Goal: Information Seeking & Learning: Learn about a topic

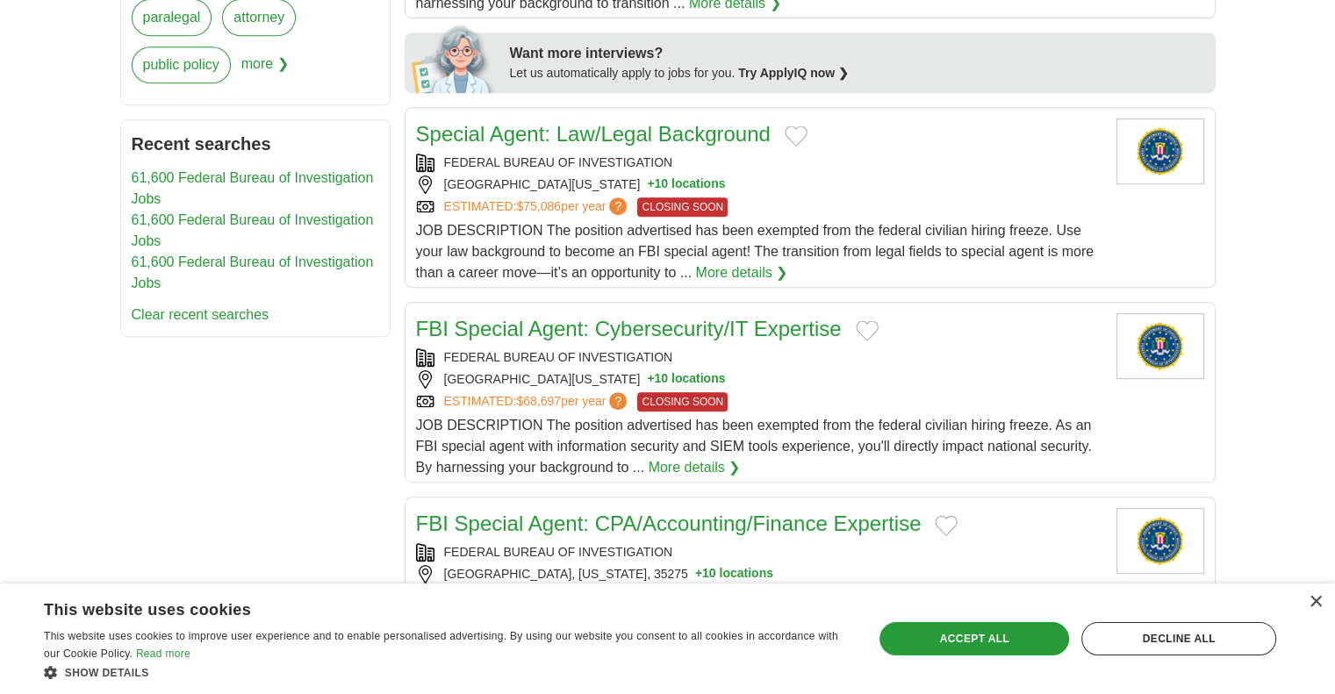
scroll to position [813, 0]
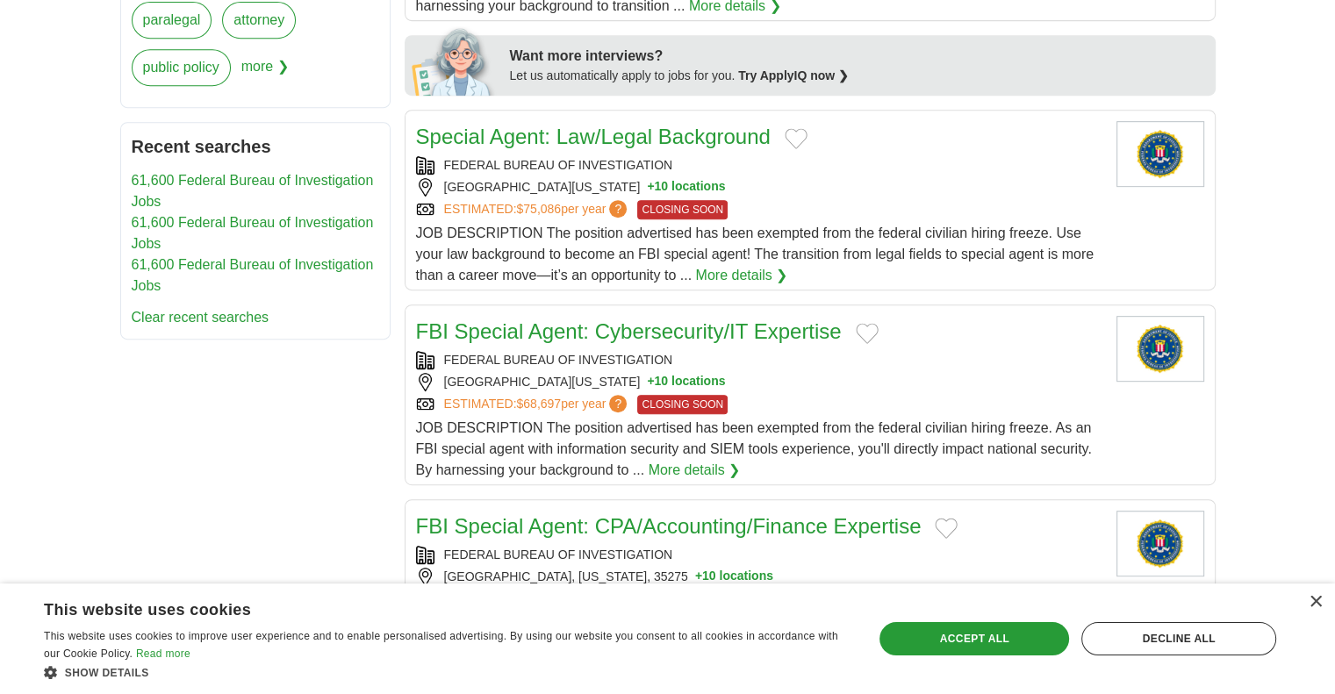
click at [713, 141] on link "Special Agent: Law/Legal Background" at bounding box center [593, 137] width 355 height 24
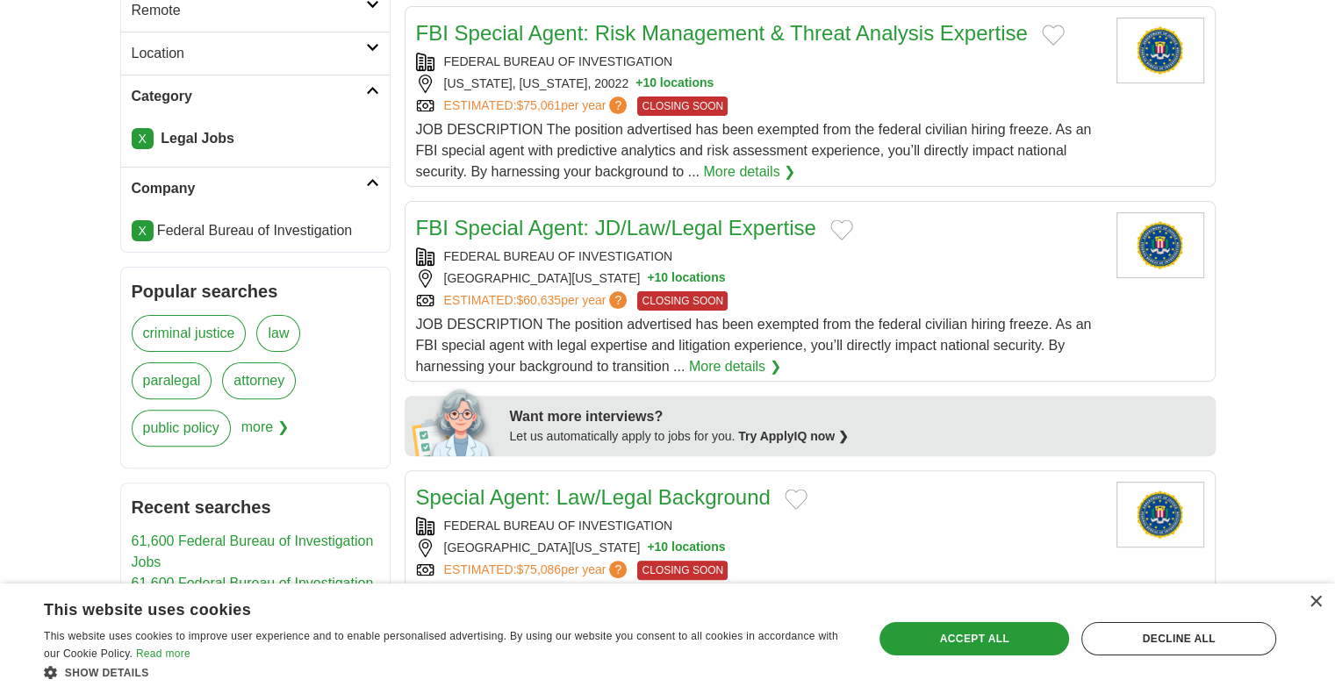
scroll to position [240, 0]
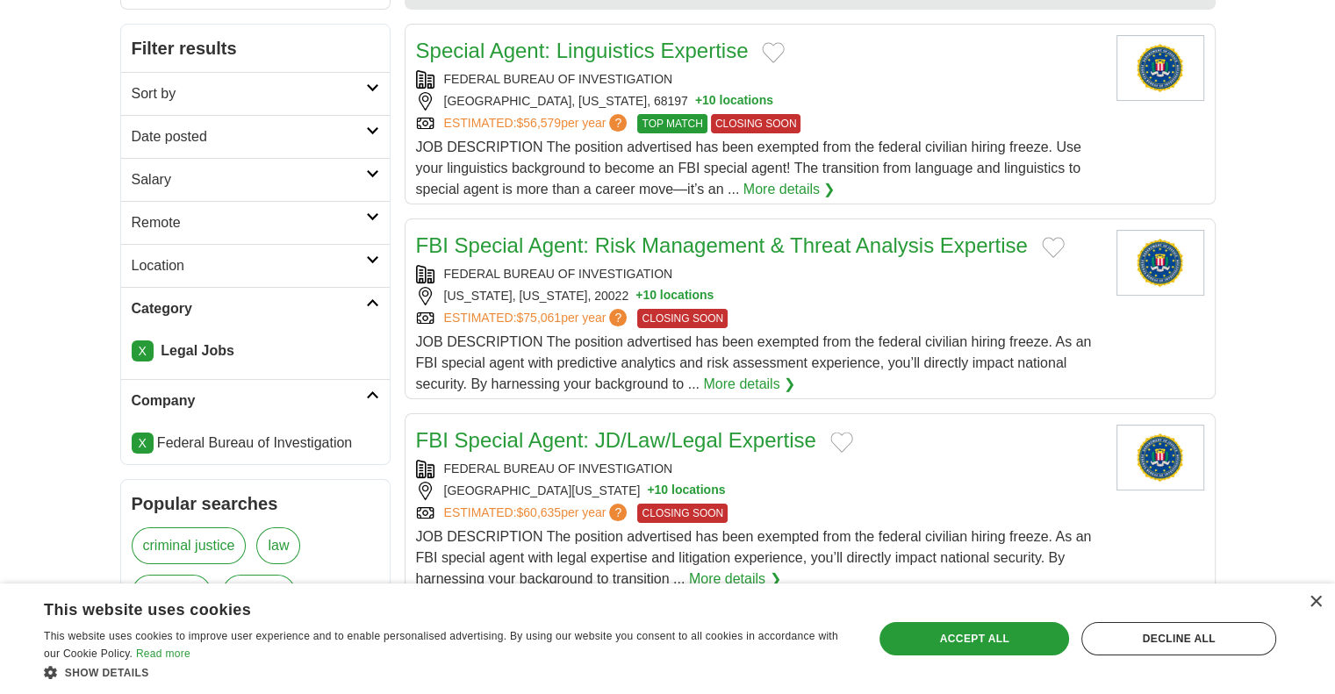
click at [372, 298] on icon at bounding box center [372, 302] width 13 height 9
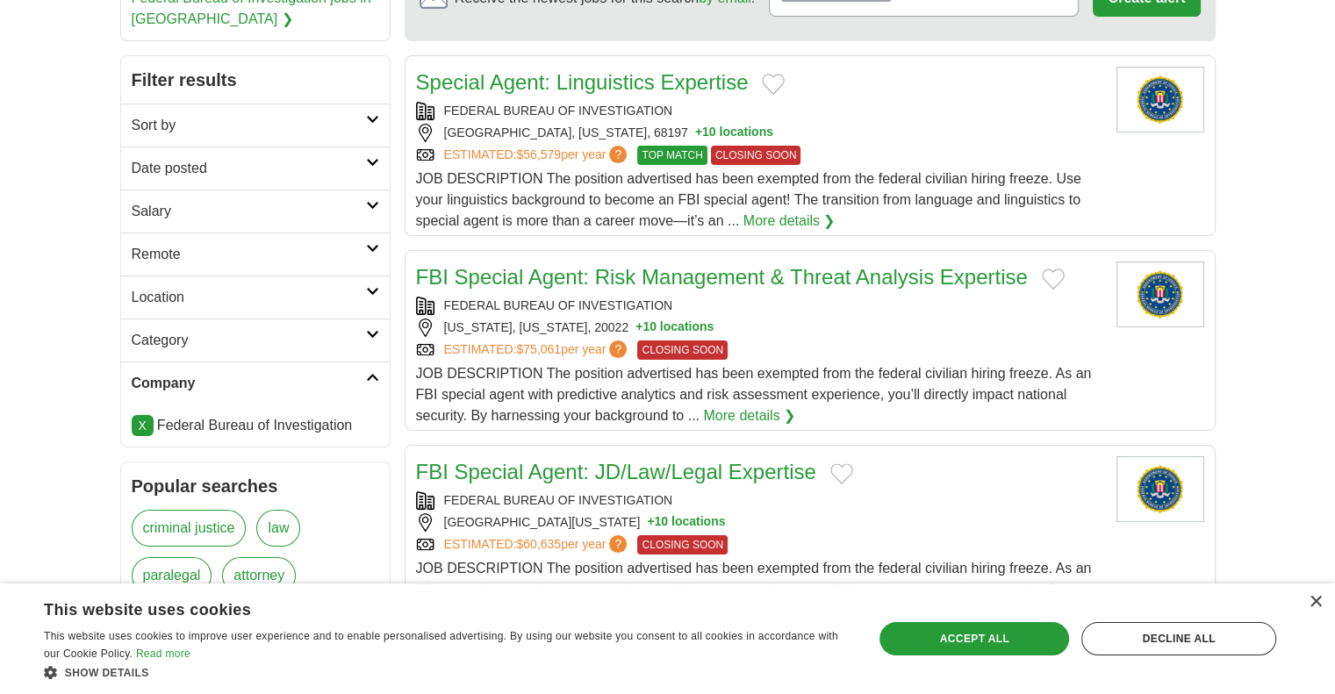
scroll to position [200, 0]
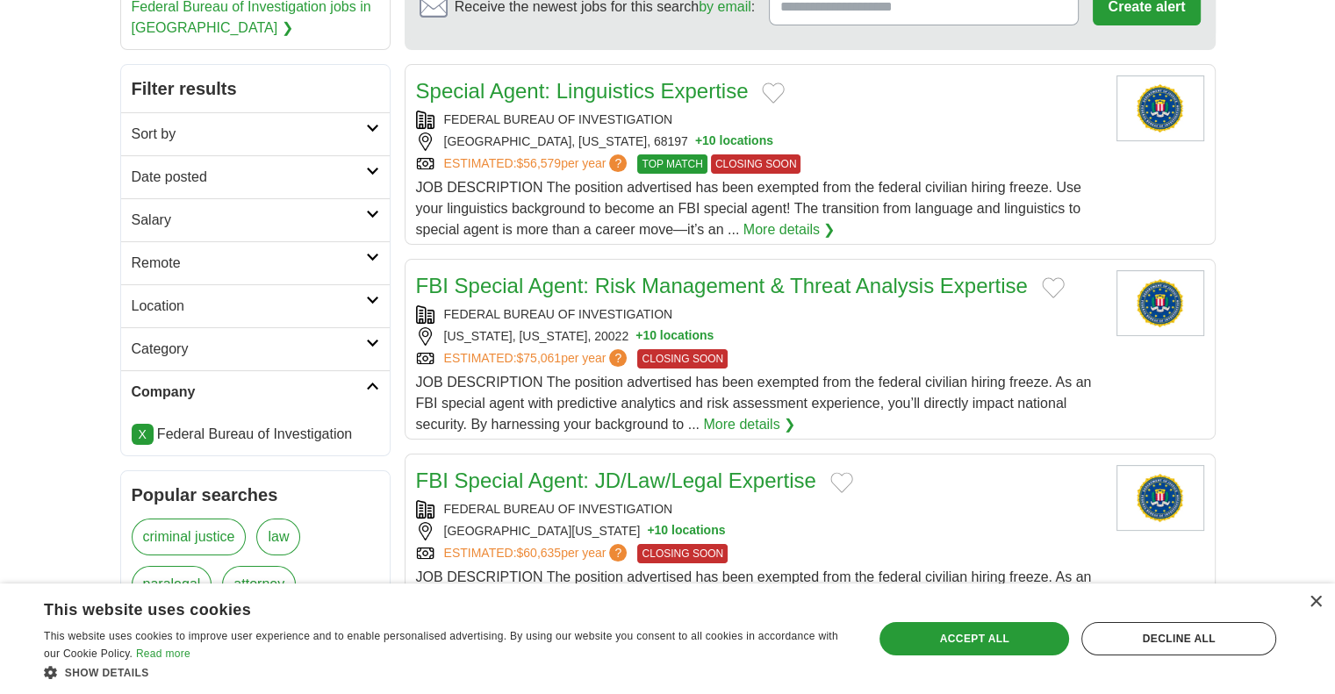
click at [381, 297] on link "Location" at bounding box center [255, 305] width 269 height 43
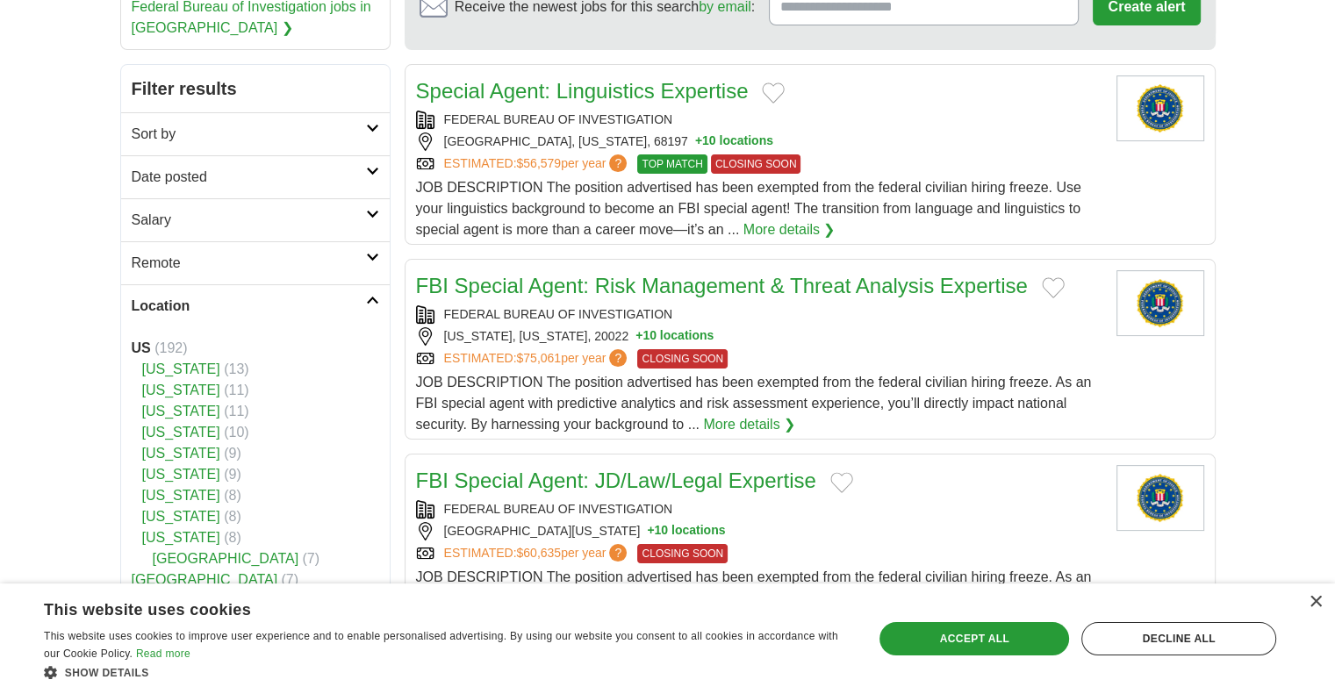
click at [148, 391] on link "[US_STATE]" at bounding box center [181, 390] width 78 height 15
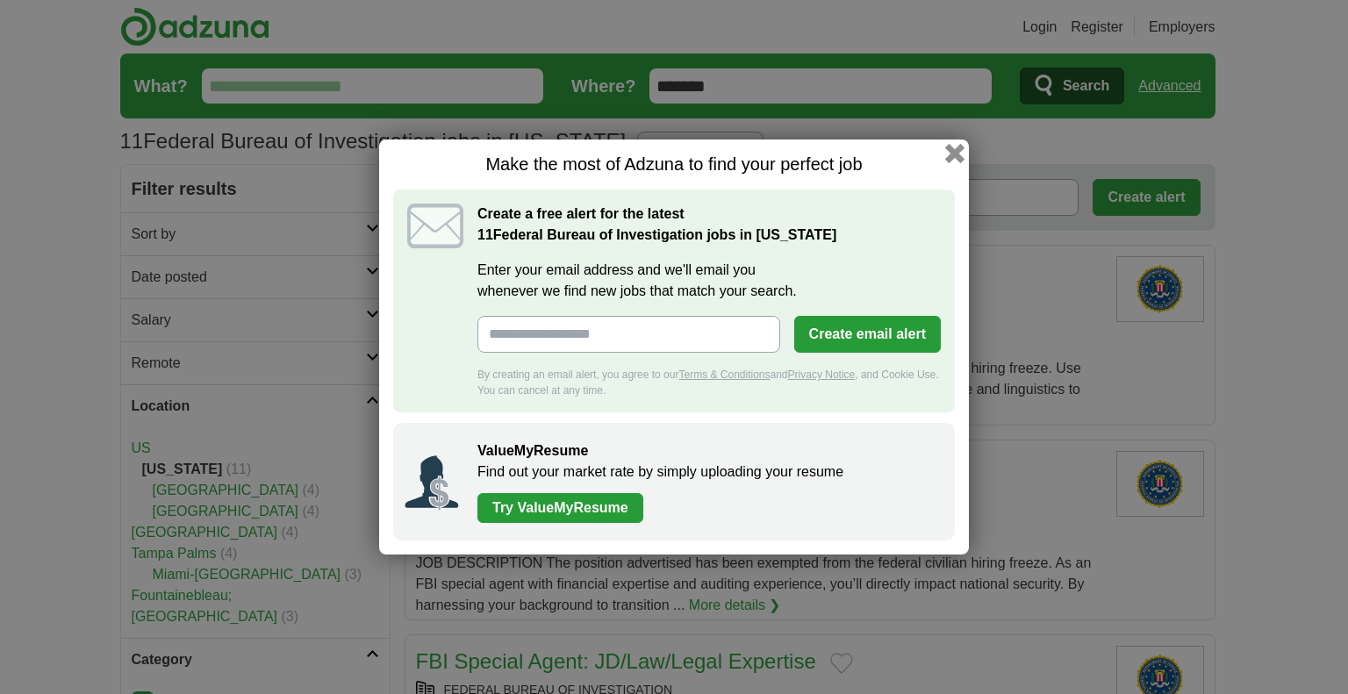
click at [955, 150] on button "button" at bounding box center [954, 153] width 19 height 19
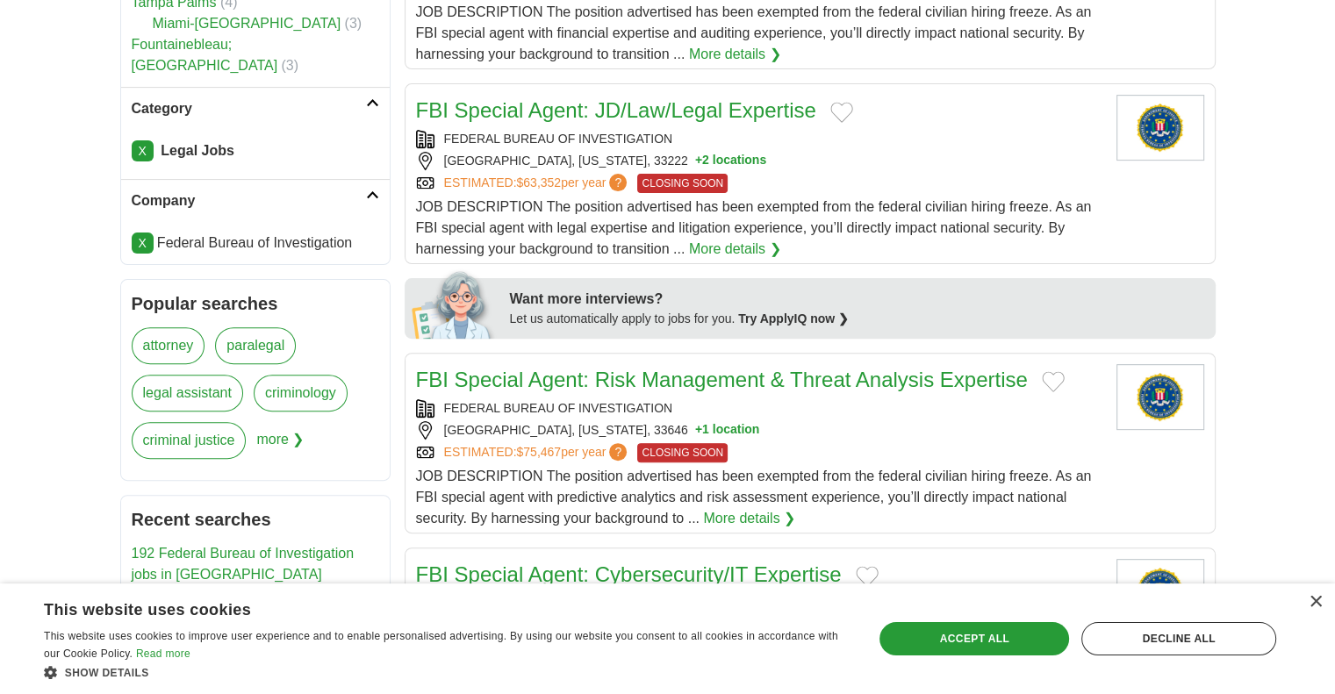
scroll to position [551, 0]
click at [964, 376] on link "FBI Special Agent: Risk Management & Threat Analysis Expertise" at bounding box center [722, 380] width 612 height 24
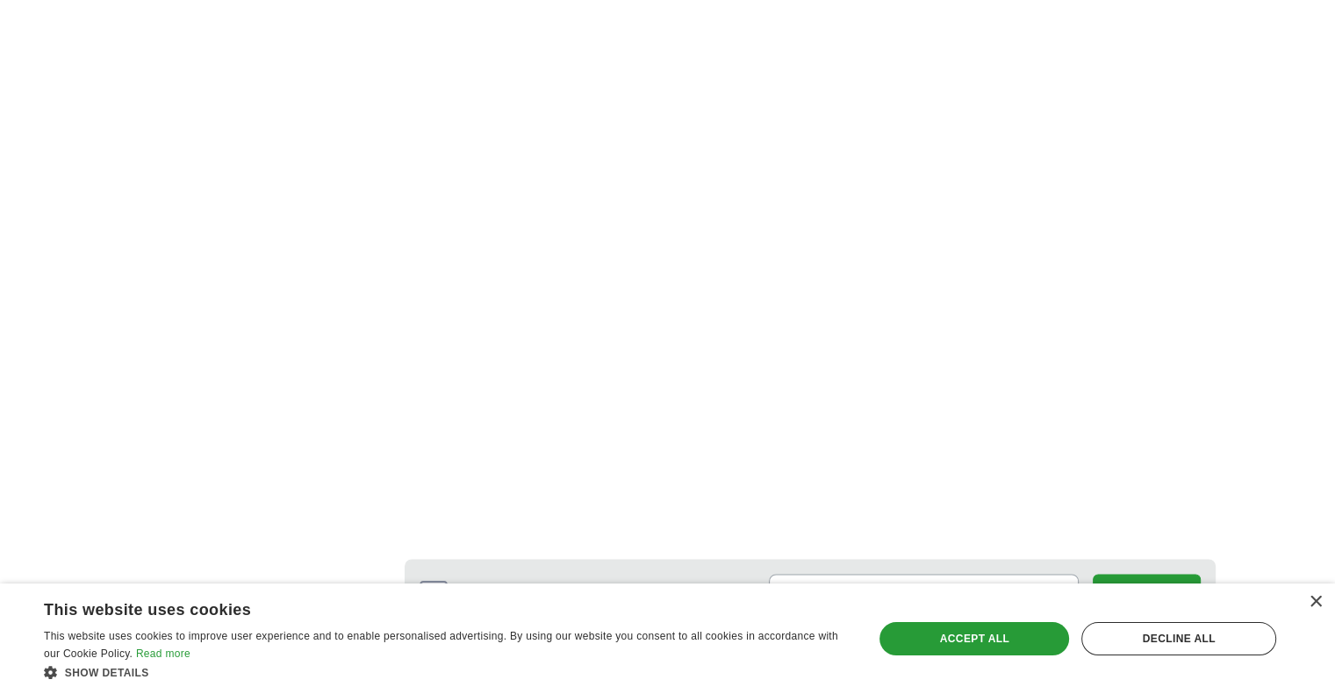
scroll to position [2088, 0]
